Goal: Task Accomplishment & Management: Use online tool/utility

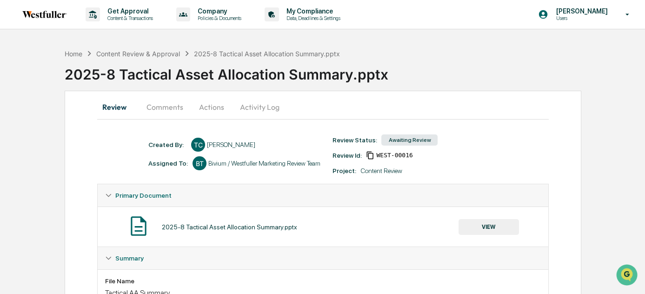
click at [171, 105] on button "Comments" at bounding box center [165, 107] width 52 height 22
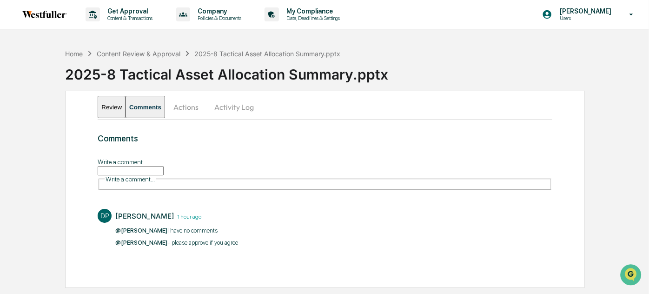
click at [164, 171] on input "Write a comment..." at bounding box center [131, 170] width 66 height 9
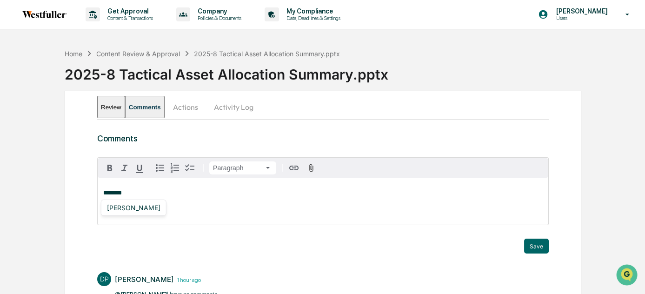
click at [134, 207] on div "[PERSON_NAME]" at bounding box center [133, 208] width 61 height 12
click at [537, 246] on button "Save" at bounding box center [536, 245] width 25 height 15
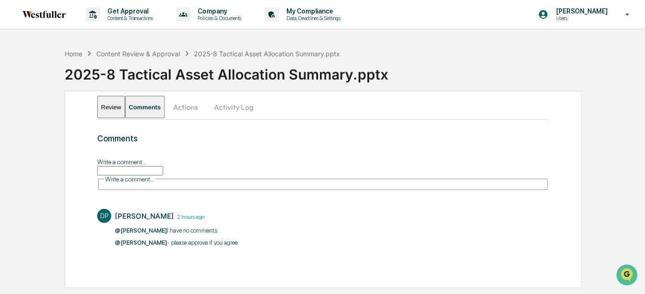
click at [113, 109] on button "Review" at bounding box center [111, 107] width 28 height 22
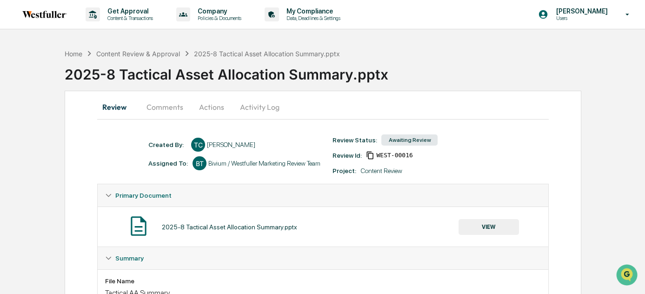
click at [199, 102] on button "Actions" at bounding box center [212, 107] width 42 height 22
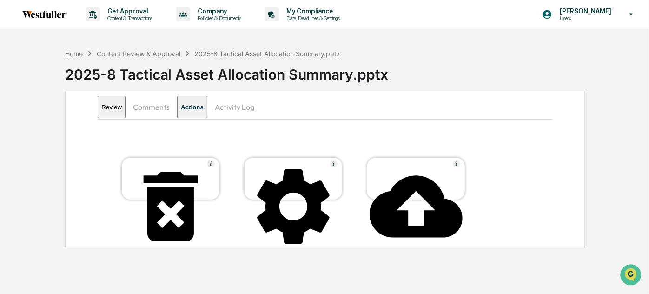
click at [612, 12] on p "[PERSON_NAME]" at bounding box center [584, 10] width 64 height 7
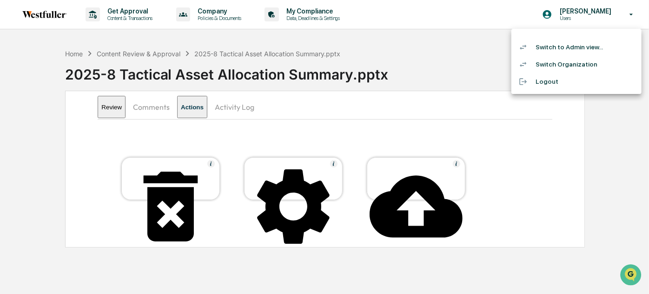
click at [567, 47] on li "Switch to Admin view..." at bounding box center [576, 47] width 130 height 17
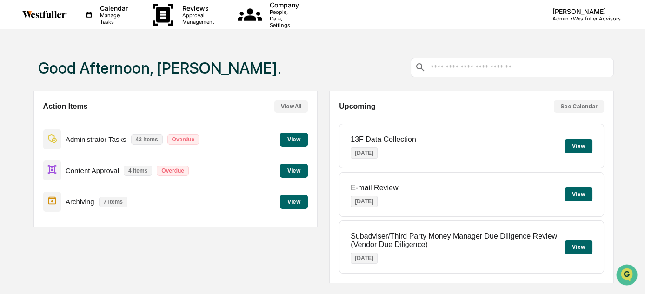
click at [290, 169] on button "View" at bounding box center [294, 171] width 28 height 14
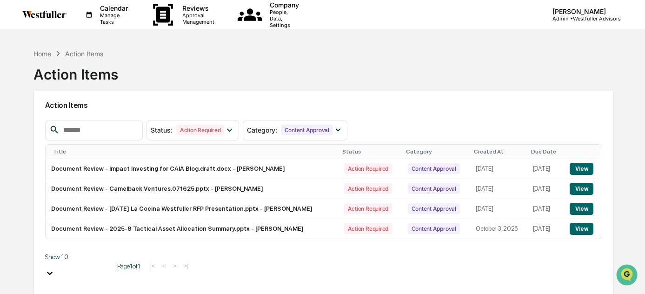
click at [577, 228] on button "View" at bounding box center [581, 229] width 24 height 12
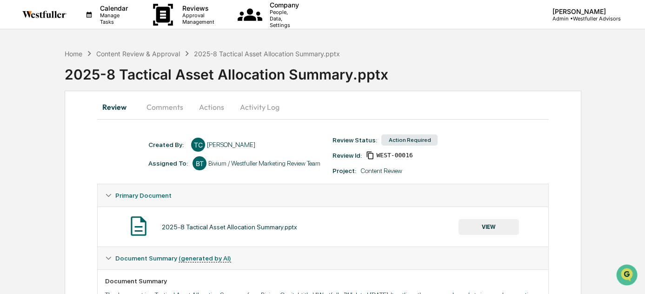
click at [165, 106] on button "Comments" at bounding box center [165, 107] width 52 height 22
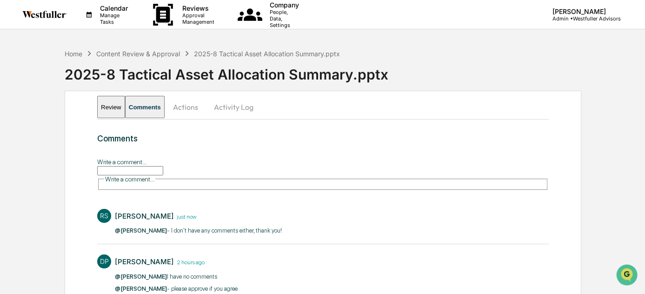
click at [203, 107] on button "Actions" at bounding box center [186, 107] width 42 height 22
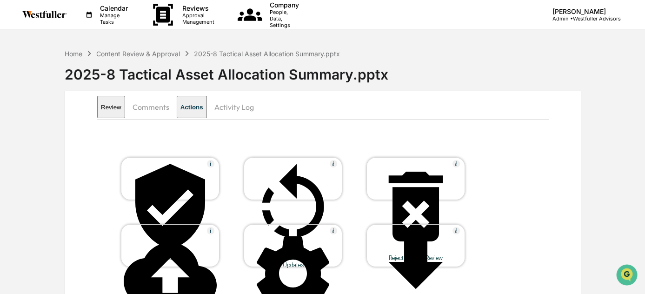
click at [170, 170] on icon at bounding box center [170, 206] width 93 height 93
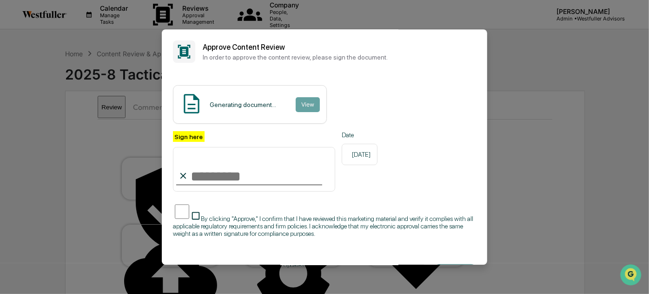
click at [276, 172] on input "Sign here" at bounding box center [254, 169] width 162 height 45
type input "**********"
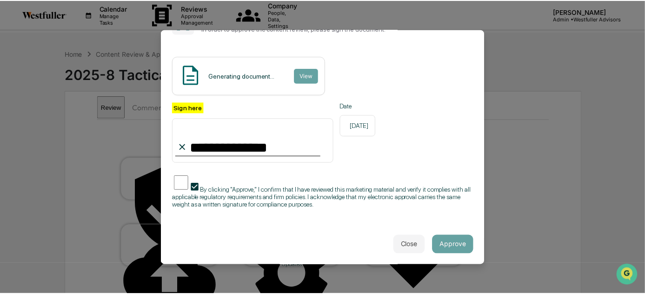
scroll to position [42, 0]
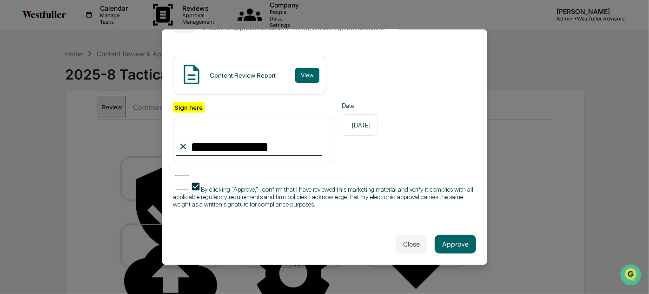
click at [457, 239] on button "Approve" at bounding box center [455, 244] width 41 height 19
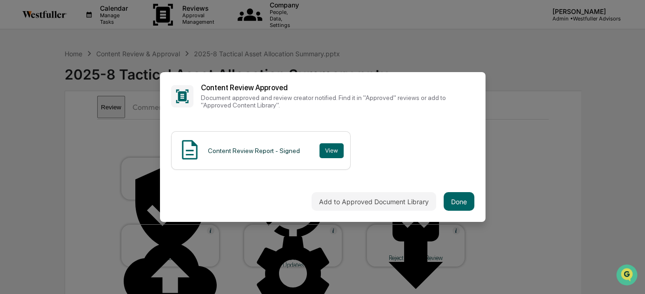
scroll to position [0, 0]
click at [461, 200] on button "Done" at bounding box center [458, 201] width 31 height 19
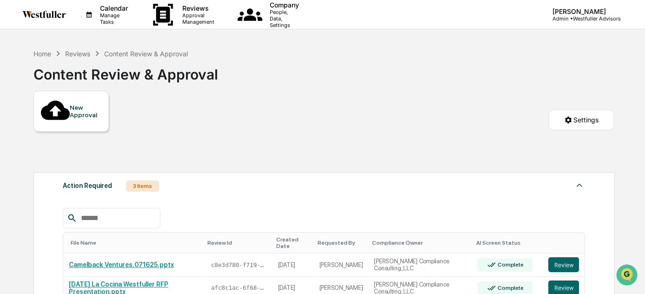
click at [566, 13] on p "[PERSON_NAME]" at bounding box center [583, 11] width 76 height 8
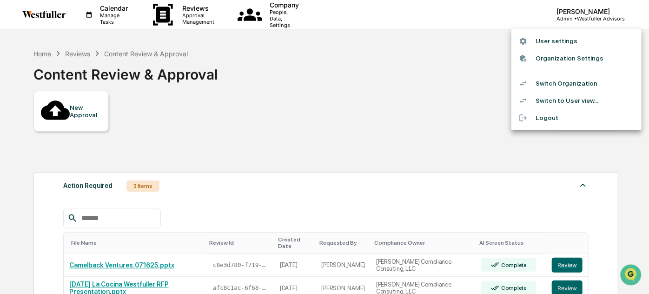
click at [550, 81] on li "Switch Organization" at bounding box center [576, 83] width 130 height 17
